Goal: Communication & Community: Answer question/provide support

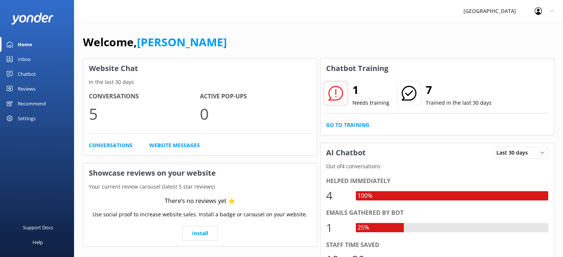
click at [530, 35] on div "Welcome, [PERSON_NAME]" at bounding box center [318, 45] width 471 height 25
click at [345, 125] on link "Go to Training" at bounding box center [347, 125] width 43 height 8
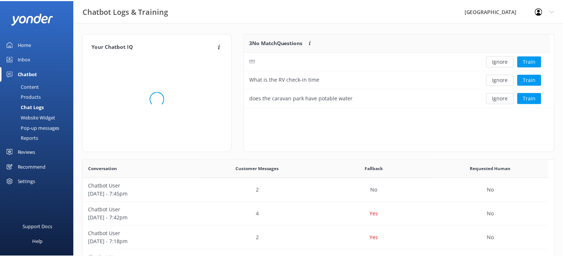
scroll to position [68, 304]
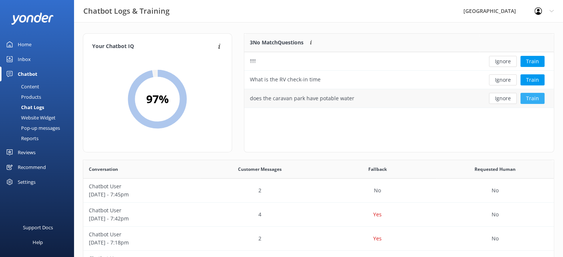
click at [530, 97] on button "Train" at bounding box center [532, 98] width 24 height 11
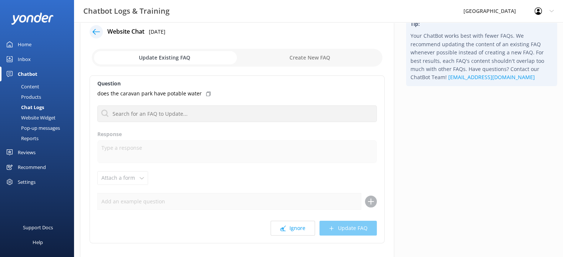
scroll to position [18, 0]
click at [321, 51] on input "checkbox" at bounding box center [237, 57] width 290 height 18
checkbox input "true"
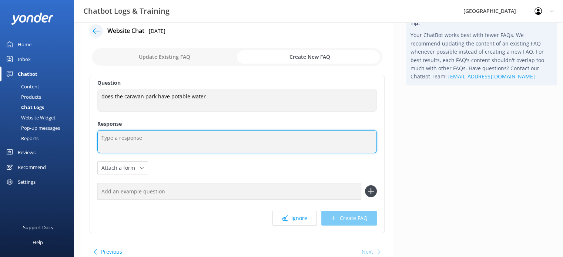
click at [154, 142] on textarea at bounding box center [236, 141] width 279 height 23
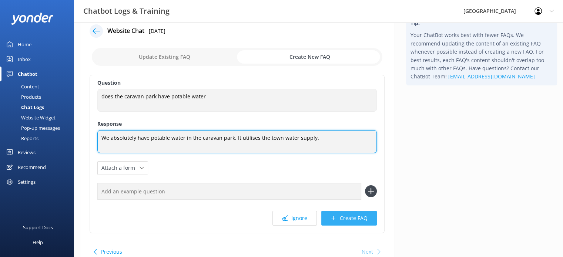
type textarea "We absolutely have potable water in the caravan park. It utilises the town wate…"
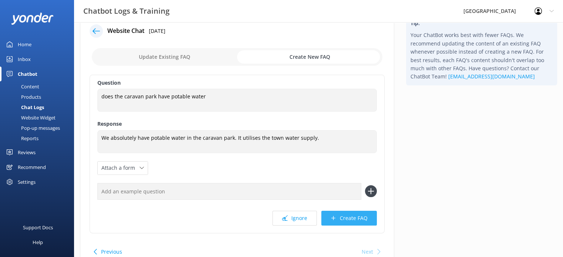
click at [339, 223] on button "Create FAQ" at bounding box center [348, 218] width 55 height 15
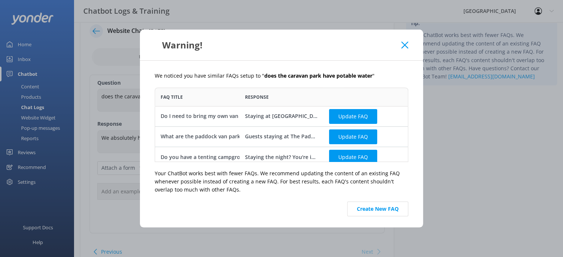
scroll to position [68, 248]
click at [382, 211] on button "Create New FAQ" at bounding box center [377, 209] width 61 height 15
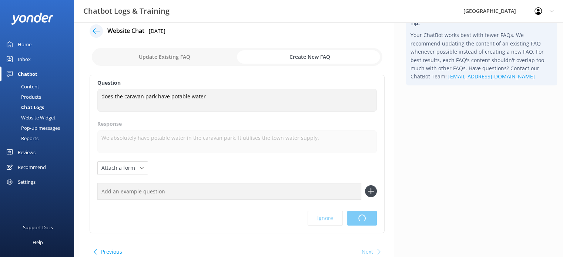
scroll to position [0, 0]
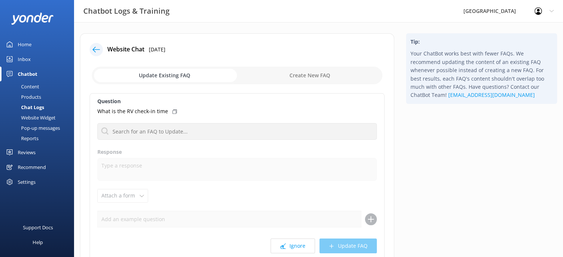
click at [172, 112] on icon at bounding box center [174, 112] width 4 height 4
click at [172, 111] on icon at bounding box center [174, 112] width 4 height 4
click at [333, 83] on input "checkbox" at bounding box center [237, 76] width 290 height 18
checkbox input "true"
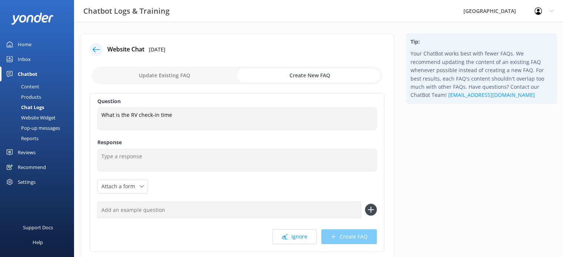
click at [94, 50] on use at bounding box center [95, 50] width 7 height 6
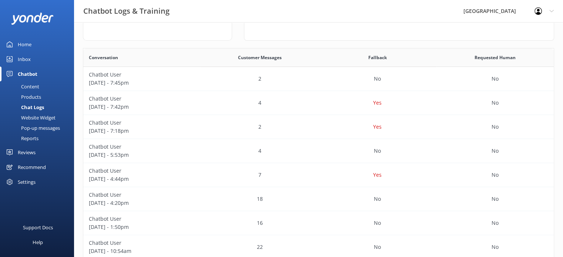
scroll to position [111, 0]
click at [269, 204] on div "18" at bounding box center [260, 200] width 118 height 24
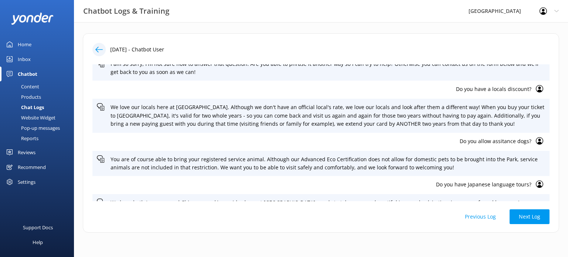
scroll to position [291, 0]
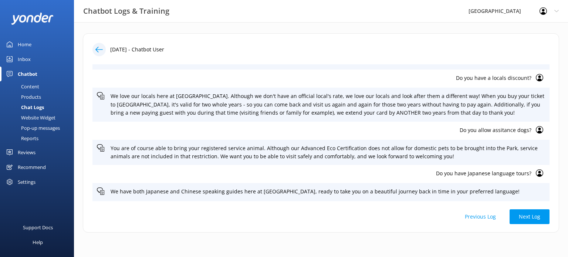
click at [100, 51] on icon at bounding box center [98, 49] width 7 height 7
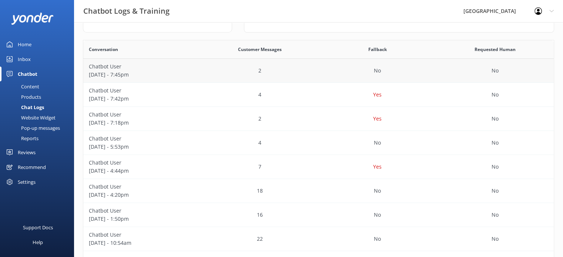
scroll to position [119, 0]
click at [155, 174] on p "August 26 - 4:44pm" at bounding box center [142, 171] width 107 height 8
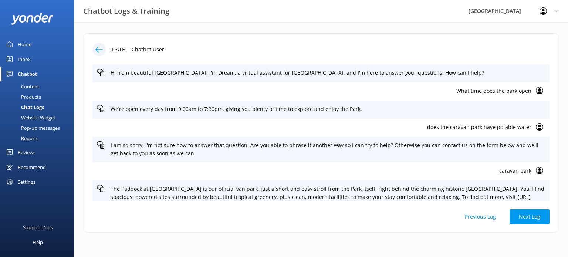
click at [98, 51] on icon at bounding box center [98, 49] width 7 height 7
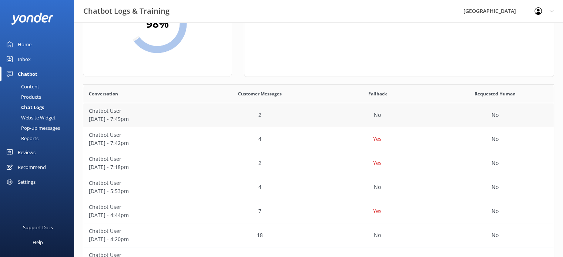
scroll to position [77, 0]
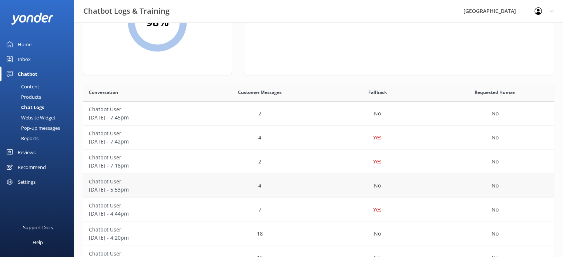
click at [170, 189] on p "August 26 - 5:53pm" at bounding box center [142, 190] width 107 height 8
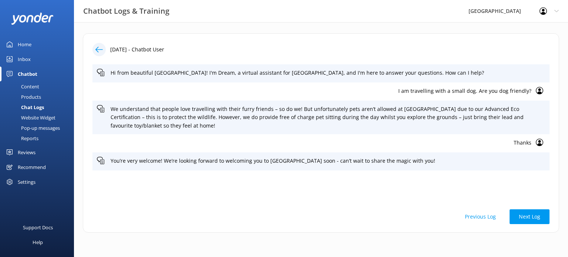
click at [97, 51] on use at bounding box center [98, 50] width 7 height 6
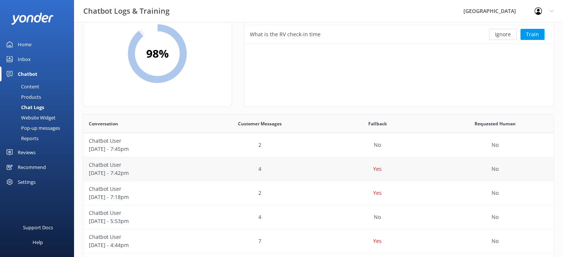
scroll to position [48, 0]
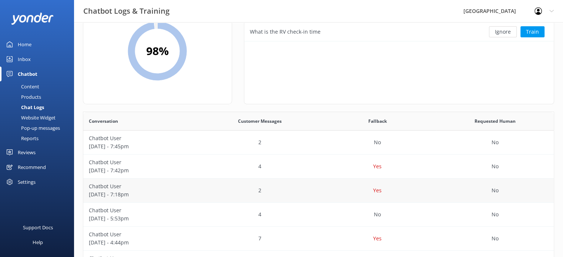
click at [174, 195] on p "August 26 - 7:18pm" at bounding box center [142, 195] width 107 height 8
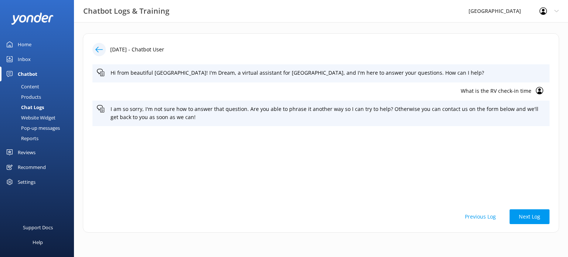
click at [97, 47] on icon at bounding box center [98, 49] width 7 height 7
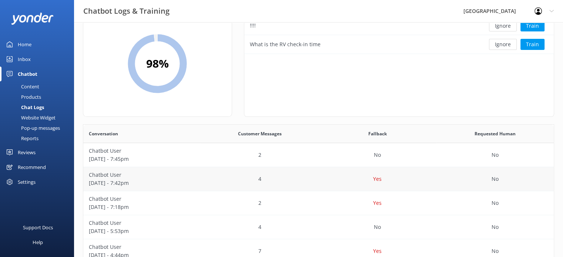
scroll to position [36, 0]
click at [169, 178] on p "August 26 - 7:42pm" at bounding box center [142, 182] width 107 height 8
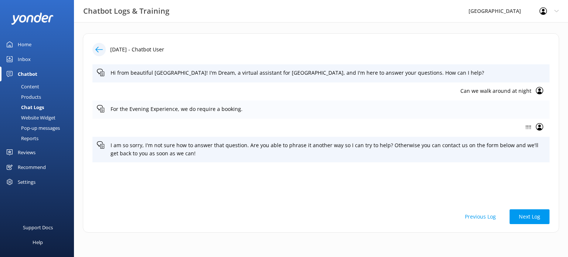
click at [101, 107] on icon at bounding box center [100, 108] width 7 height 7
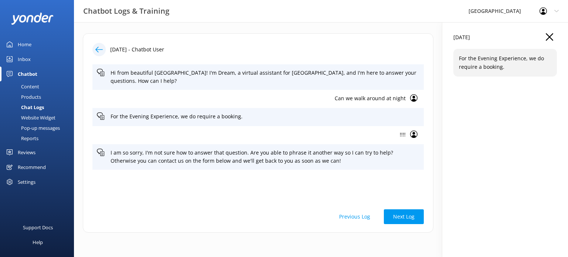
click at [547, 35] on icon "button" at bounding box center [549, 36] width 7 height 7
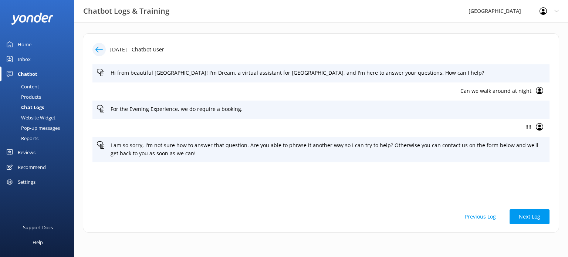
click at [100, 50] on icon at bounding box center [98, 49] width 7 height 7
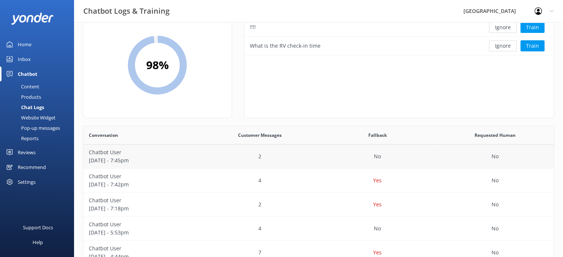
scroll to position [38, 0]
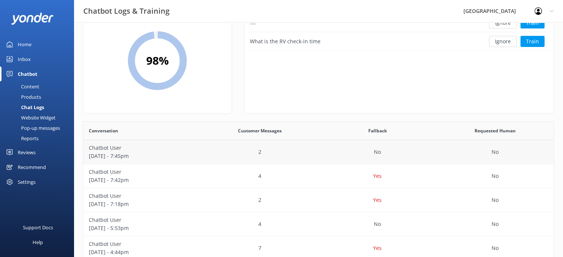
click at [207, 158] on div "2" at bounding box center [260, 152] width 118 height 24
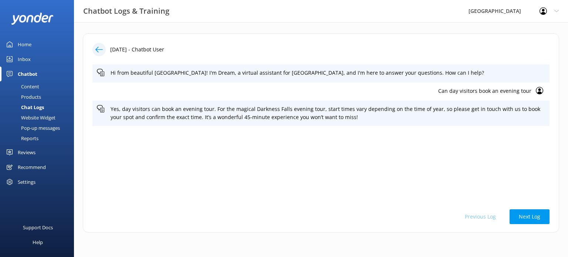
click at [99, 51] on icon at bounding box center [98, 49] width 7 height 7
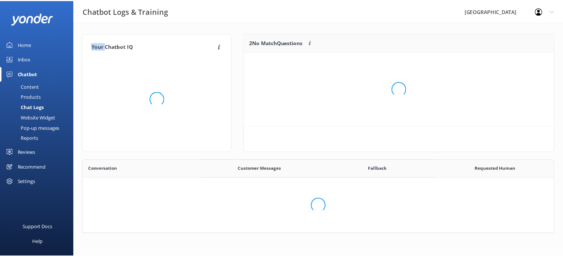
scroll to position [68, 471]
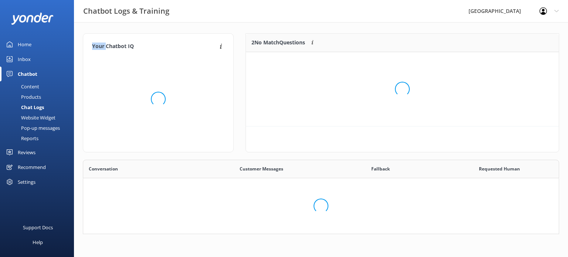
click at [99, 51] on div "Your Chatbot IQ Your Chatbot IQ is the percentage of trained FAQs against untra…" at bounding box center [158, 92] width 151 height 119
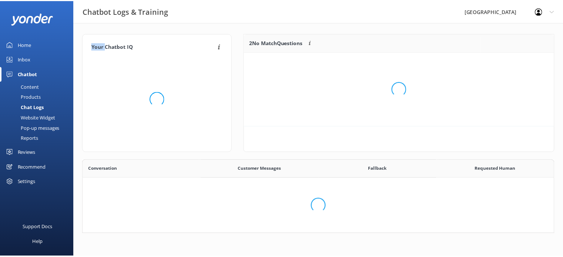
scroll to position [253, 465]
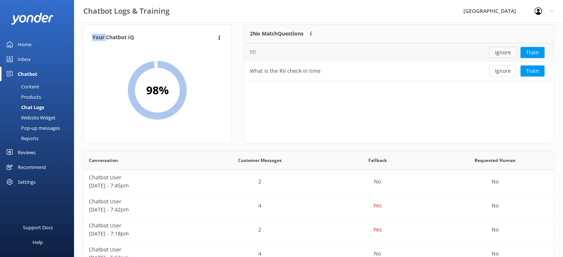
click at [501, 55] on button "Ignore" at bounding box center [503, 52] width 28 height 11
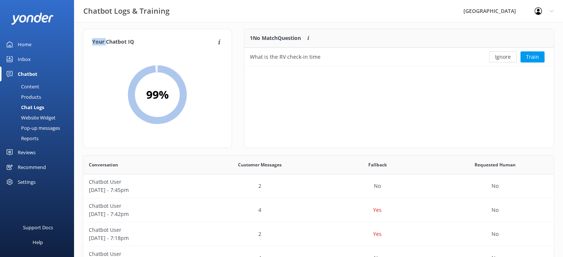
scroll to position [0, 0]
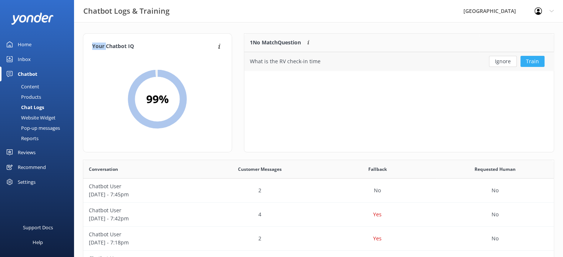
click at [528, 61] on button "Train" at bounding box center [532, 61] width 24 height 11
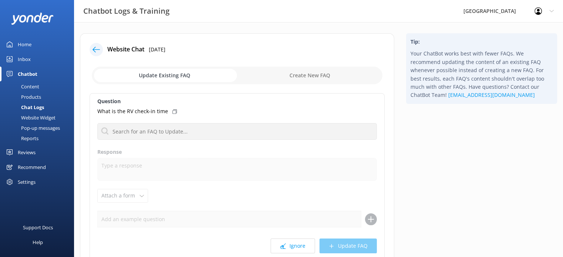
click at [306, 76] on input "checkbox" at bounding box center [237, 76] width 290 height 18
checkbox input "true"
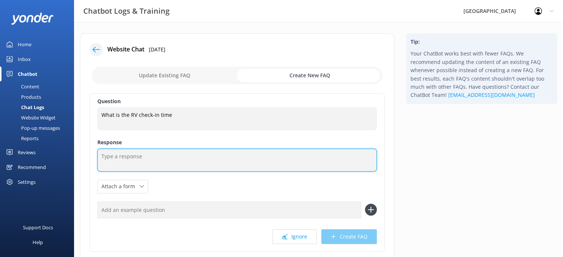
click at [130, 160] on textarea at bounding box center [236, 160] width 279 height 23
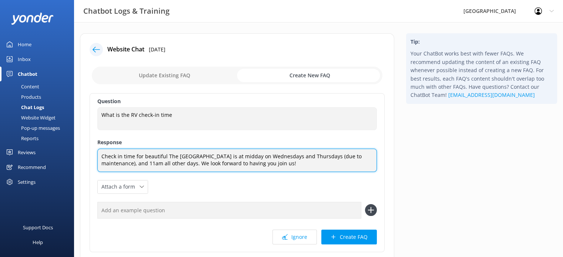
type textarea "Check in time for beautiful The Paddock Van Park is at midday on Wednesdays and…"
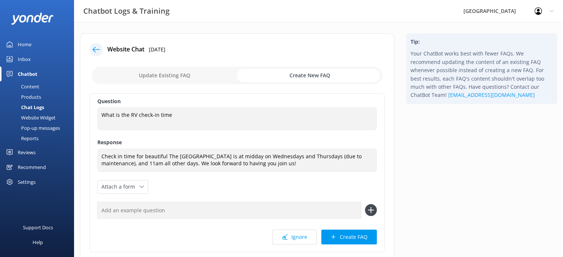
click at [235, 208] on input "text" at bounding box center [229, 210] width 264 height 17
type input "What is the check in time for the caravan park"
click at [370, 208] on icon at bounding box center [371, 210] width 12 height 12
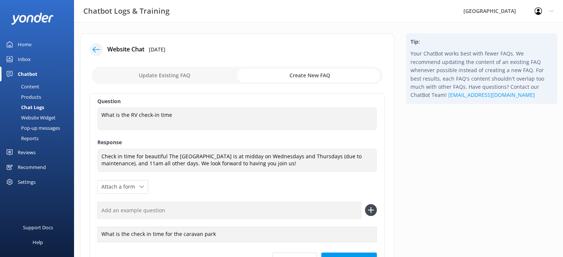
click at [171, 213] on input "text" at bounding box center [229, 210] width 264 height 17
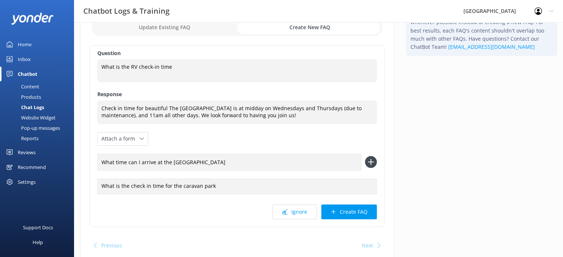
scroll to position [51, 0]
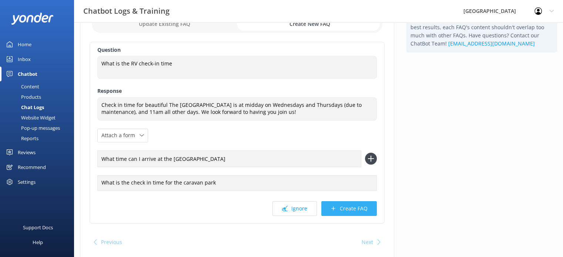
type input "What time can I arrive at the caravan park"
click at [356, 211] on button "Create FAQ" at bounding box center [348, 208] width 55 height 15
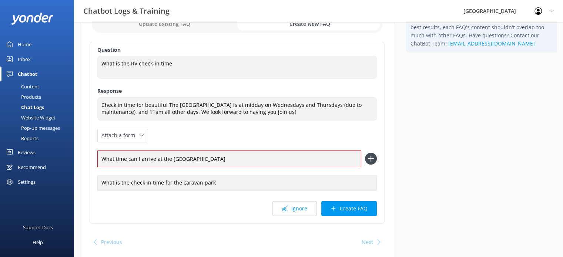
click at [373, 161] on icon at bounding box center [371, 159] width 12 height 12
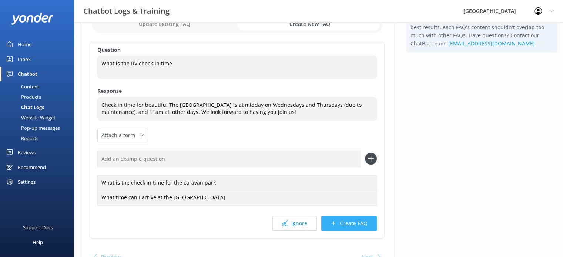
click at [357, 220] on button "Create FAQ" at bounding box center [348, 223] width 55 height 15
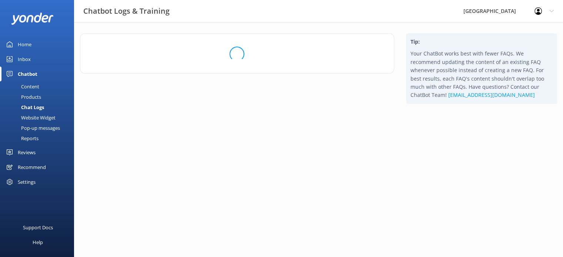
scroll to position [0, 0]
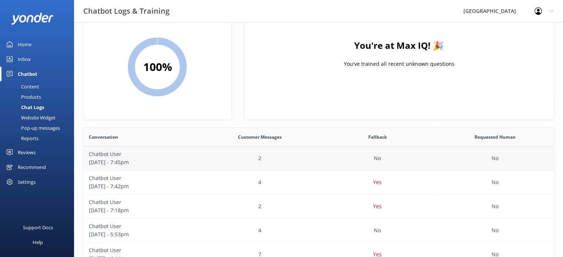
scroll to position [33, 0]
click at [152, 206] on p "August 26 - 7:18pm" at bounding box center [142, 210] width 107 height 8
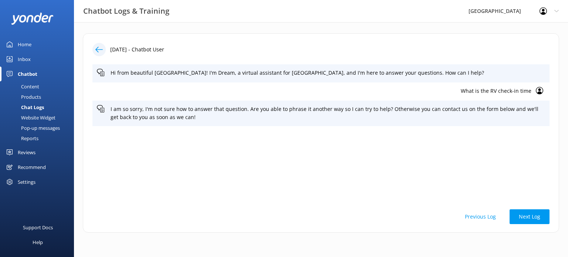
click at [97, 47] on icon at bounding box center [98, 49] width 7 height 7
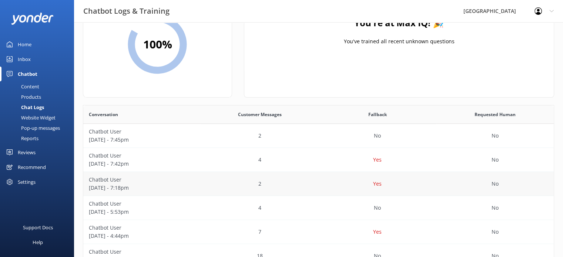
scroll to position [56, 0]
click at [148, 209] on p "August 26 - 5:53pm" at bounding box center [142, 211] width 107 height 8
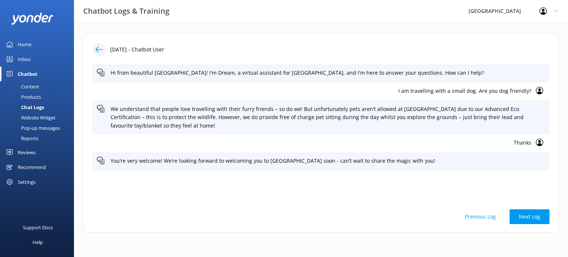
click at [20, 44] on div "Home" at bounding box center [25, 44] width 14 height 15
